Goal: Task Accomplishment & Management: Use online tool/utility

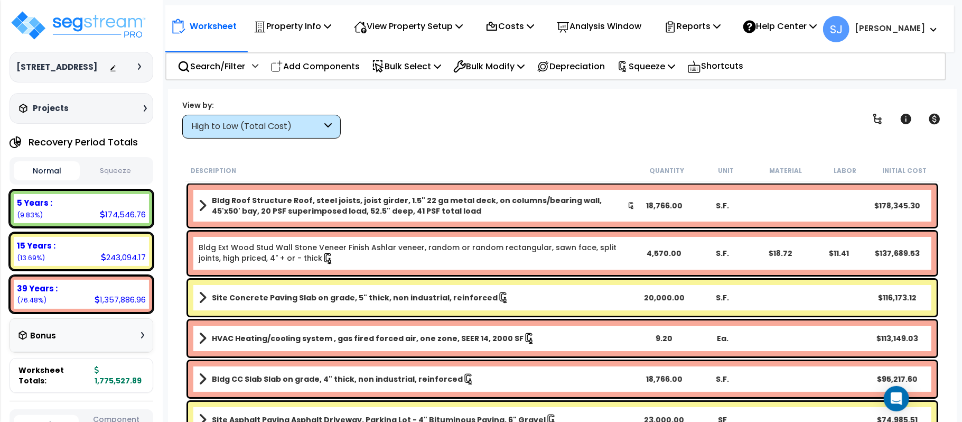
click at [120, 174] on button "Squeeze" at bounding box center [115, 171] width 66 height 18
click at [658, 67] on p "Squeeze" at bounding box center [646, 66] width 58 height 14
click at [709, 39] on div "Worksheet Property Info Property Setup Add Property Unit Template property Clon…" at bounding box center [559, 23] width 789 height 37
click at [715, 32] on p "Reports" at bounding box center [692, 26] width 57 height 14
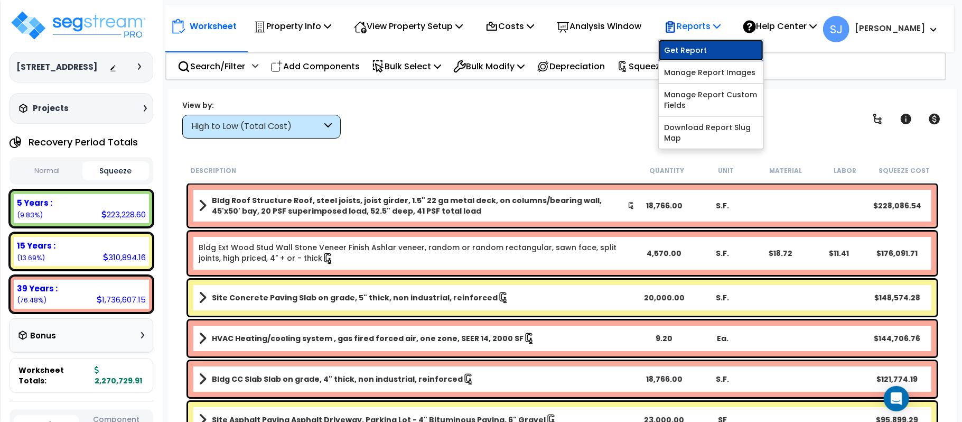
click at [713, 49] on link "Get Report" at bounding box center [711, 50] width 105 height 21
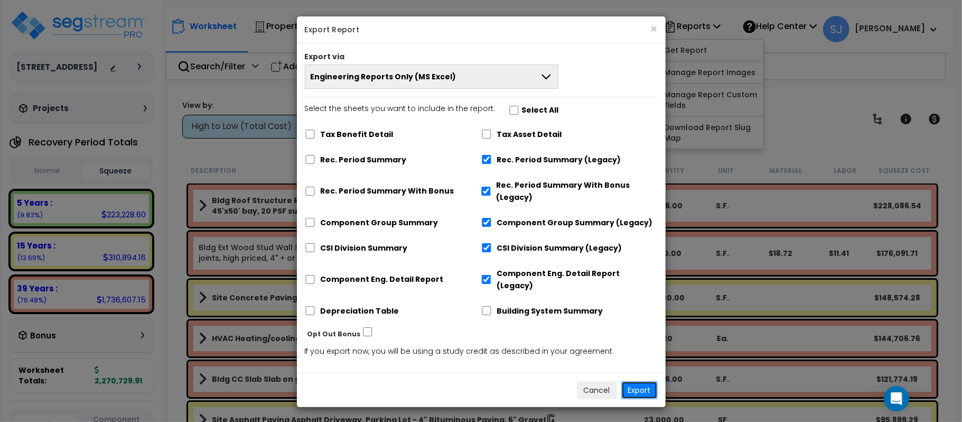
click at [637, 381] on button "Export" at bounding box center [639, 390] width 36 height 18
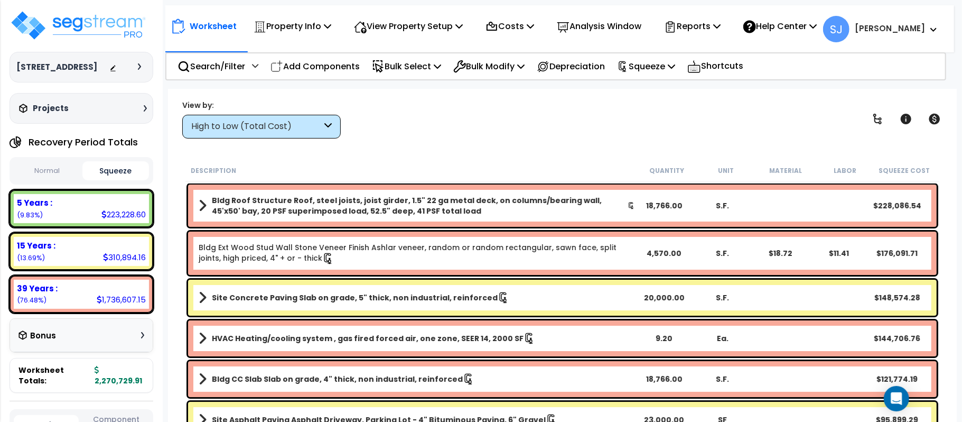
click at [125, 218] on div "223,228.60" at bounding box center [123, 214] width 44 height 11
copy div "223,228.60"
click at [117, 251] on div "310,894.16" at bounding box center [124, 256] width 43 height 11
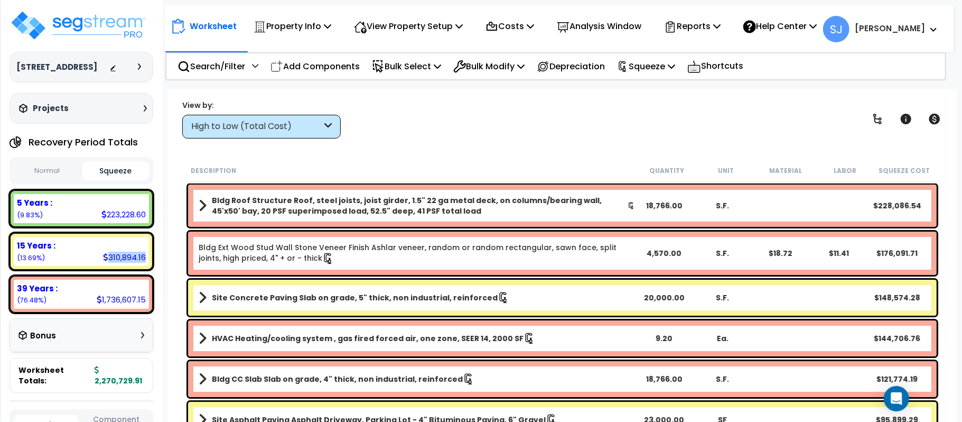
copy div "310,894.16"
click at [116, 294] on div "1,736,607.15" at bounding box center [121, 299] width 49 height 11
copy div "1,736,607.15"
